Goal: Transaction & Acquisition: Download file/media

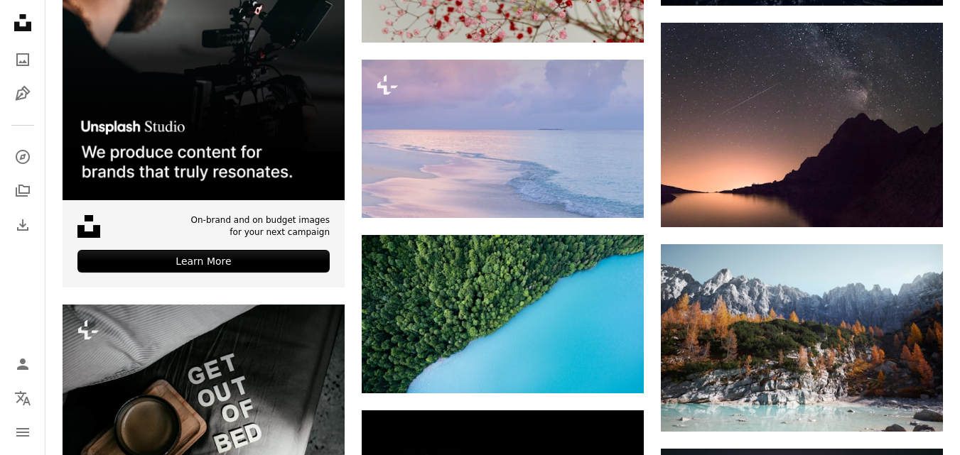
scroll to position [2221, 0]
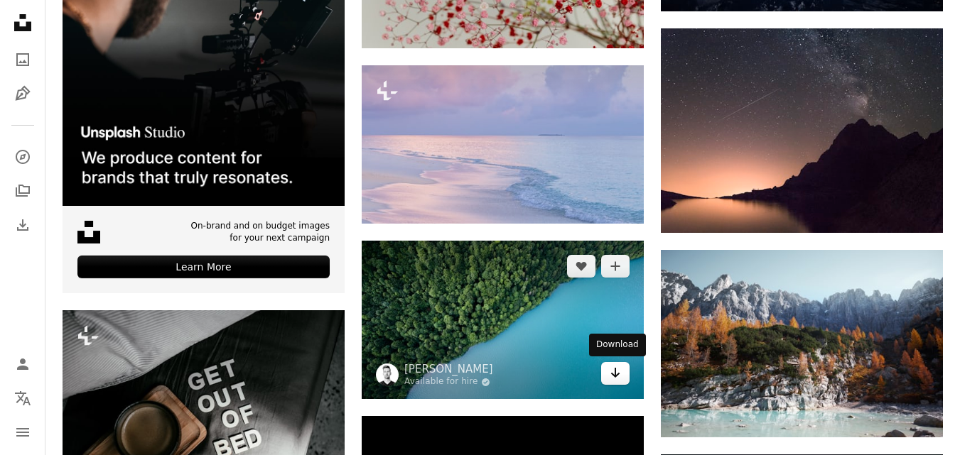
click at [621, 377] on link "Arrow pointing down" at bounding box center [615, 373] width 28 height 23
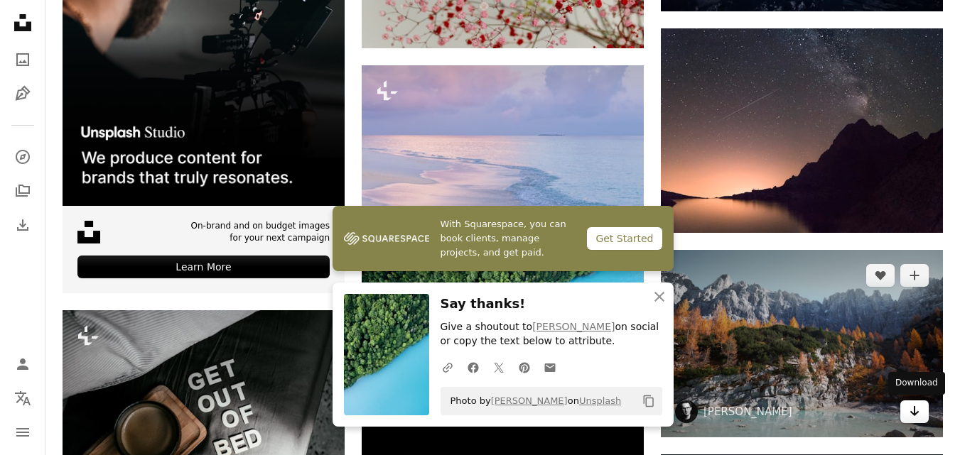
click at [911, 420] on link "Arrow pointing down" at bounding box center [914, 412] width 28 height 23
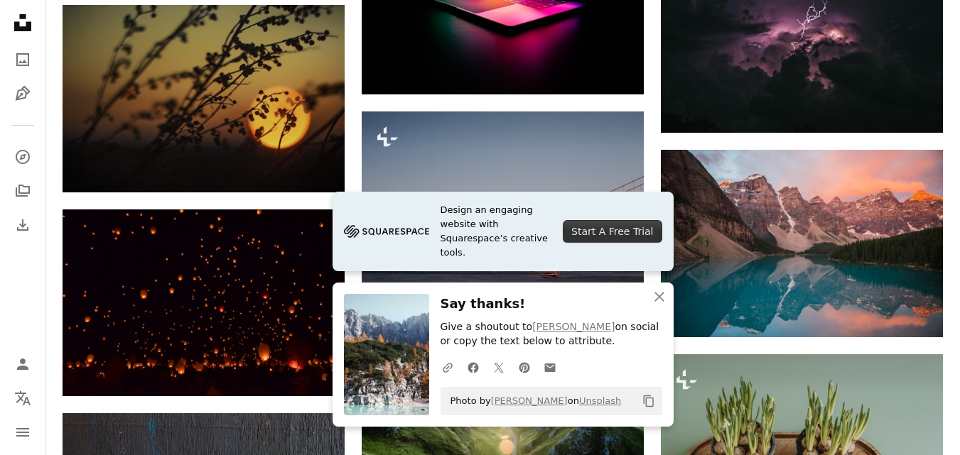
scroll to position [2737, 0]
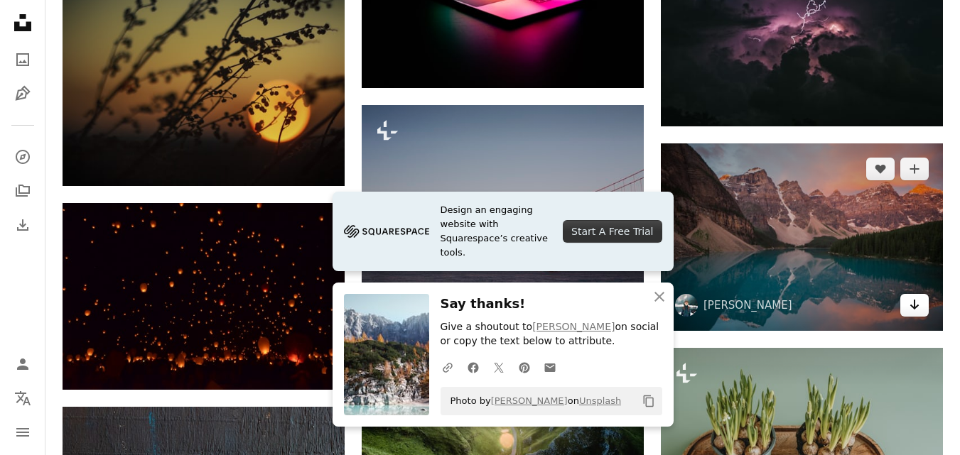
click at [907, 305] on link "Arrow pointing down" at bounding box center [914, 305] width 28 height 23
